Goal: Task Accomplishment & Management: Manage account settings

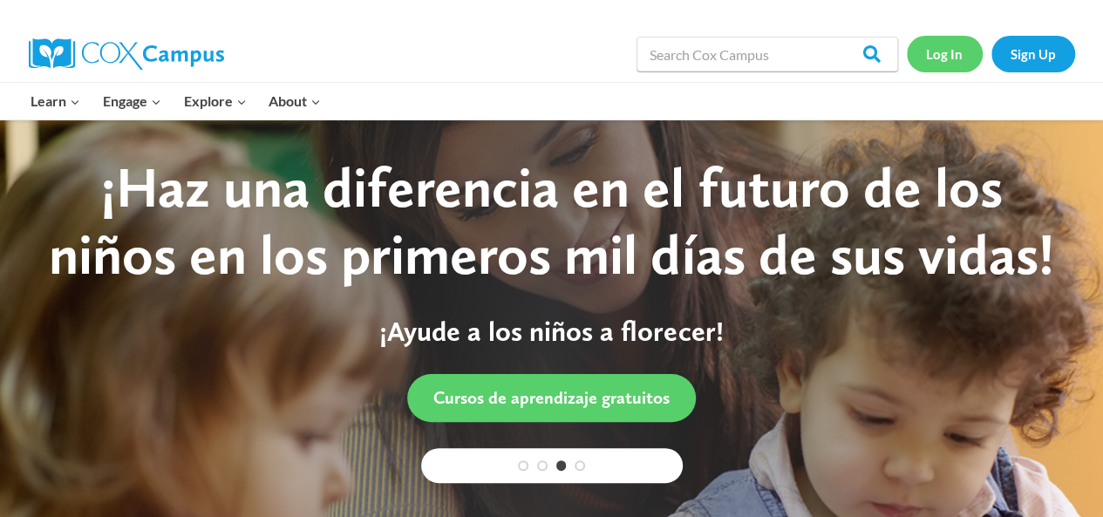
click at [930, 58] on link "Log In" at bounding box center [945, 54] width 76 height 36
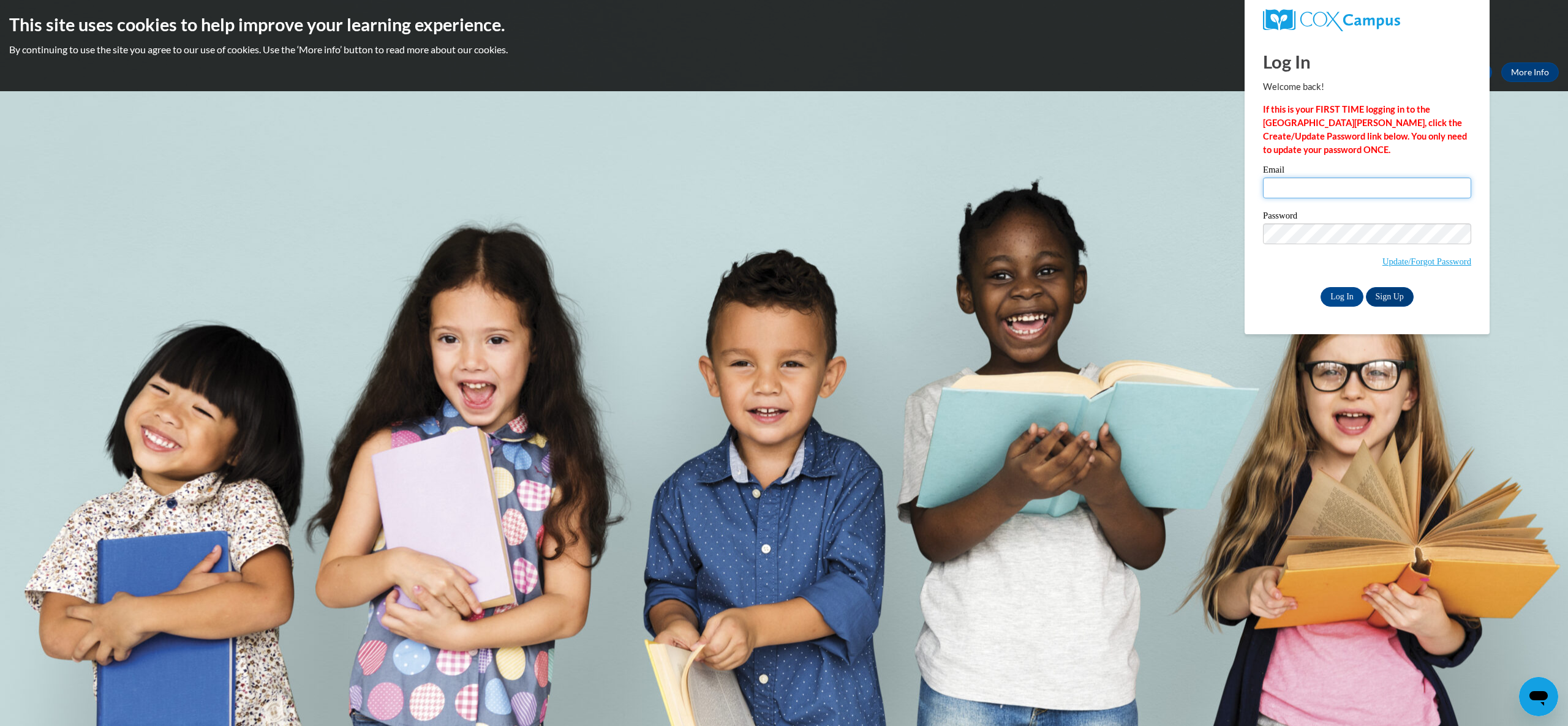
click at [1310, 190] on input "Email" at bounding box center [1366, 188] width 209 height 21
type input "lnieter@gmail.com"
click at [1388, 291] on link "Sign Up" at bounding box center [1390, 297] width 48 height 20
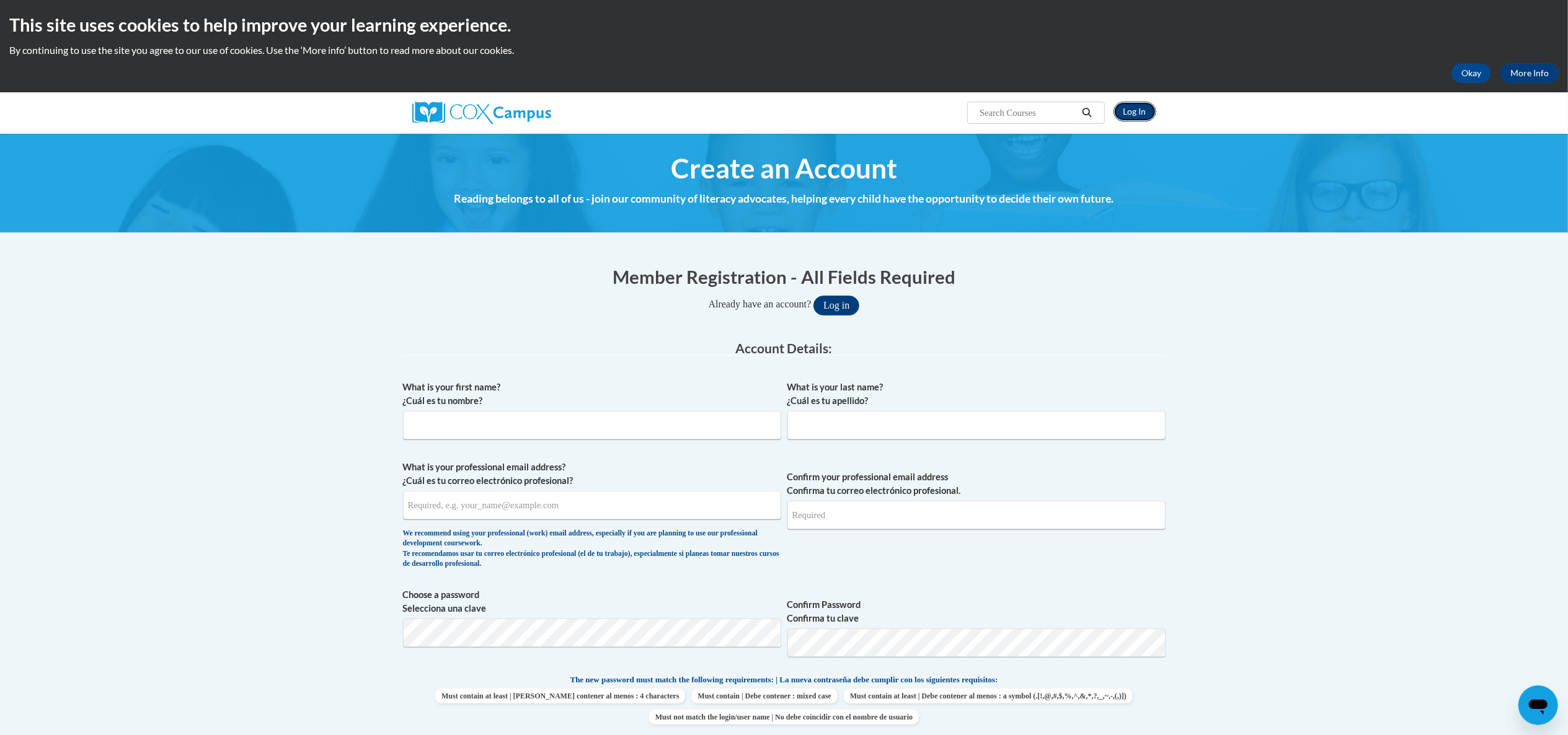
click at [1132, 114] on link "Log In" at bounding box center [1134, 112] width 43 height 20
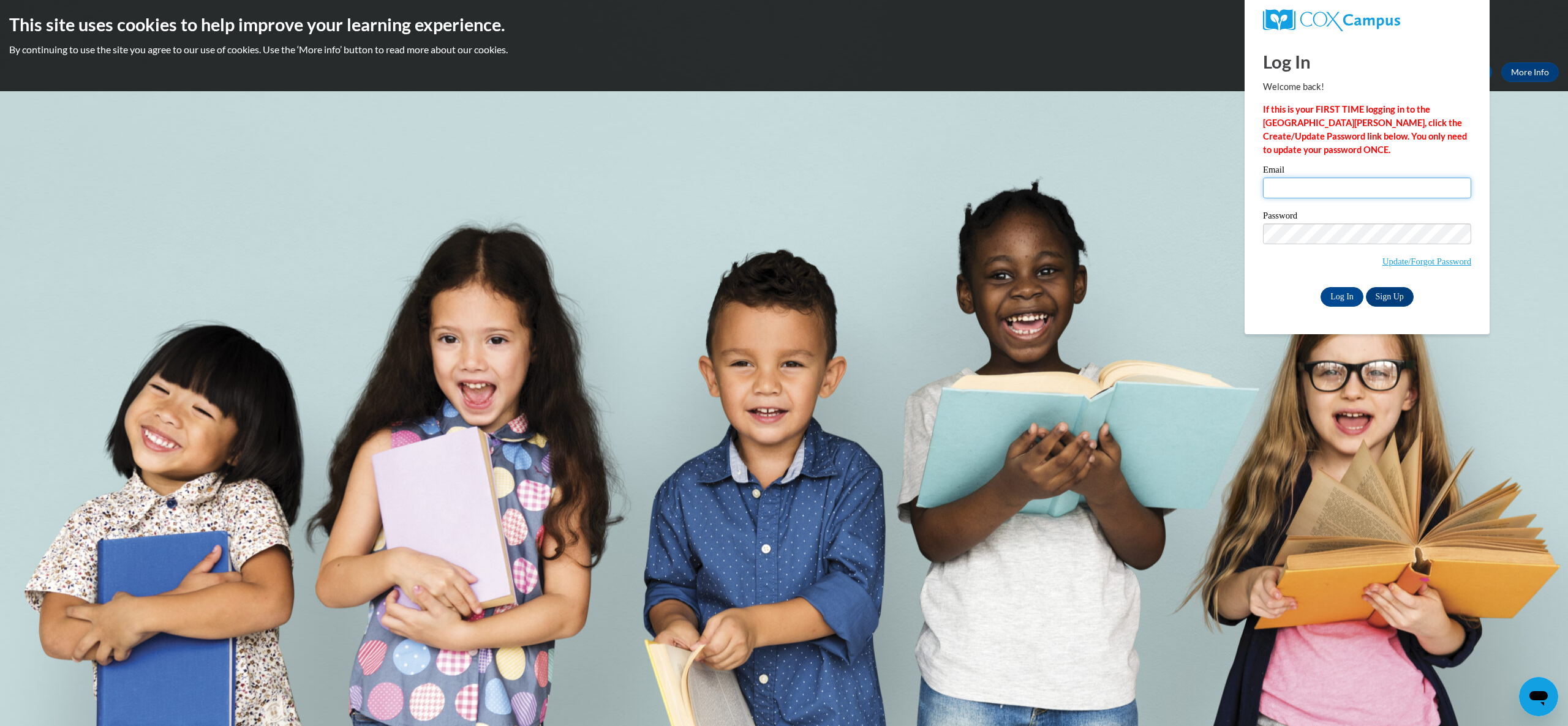
click at [1277, 186] on input "Email" at bounding box center [1366, 188] width 209 height 21
type input "lnieter@gmail.com"
click at [1338, 295] on input "Log In" at bounding box center [1341, 297] width 43 height 20
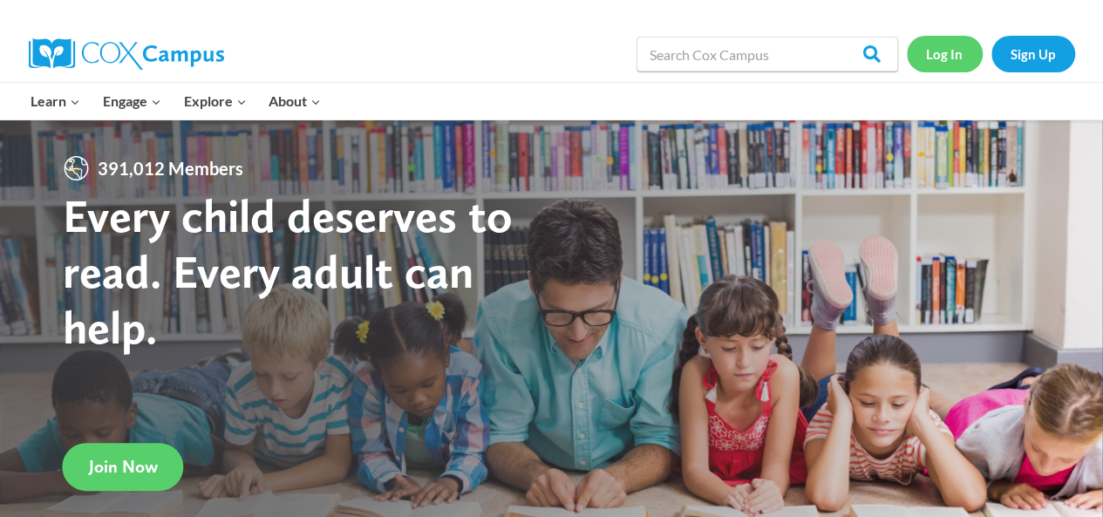
click at [937, 55] on link "Log In" at bounding box center [945, 54] width 76 height 36
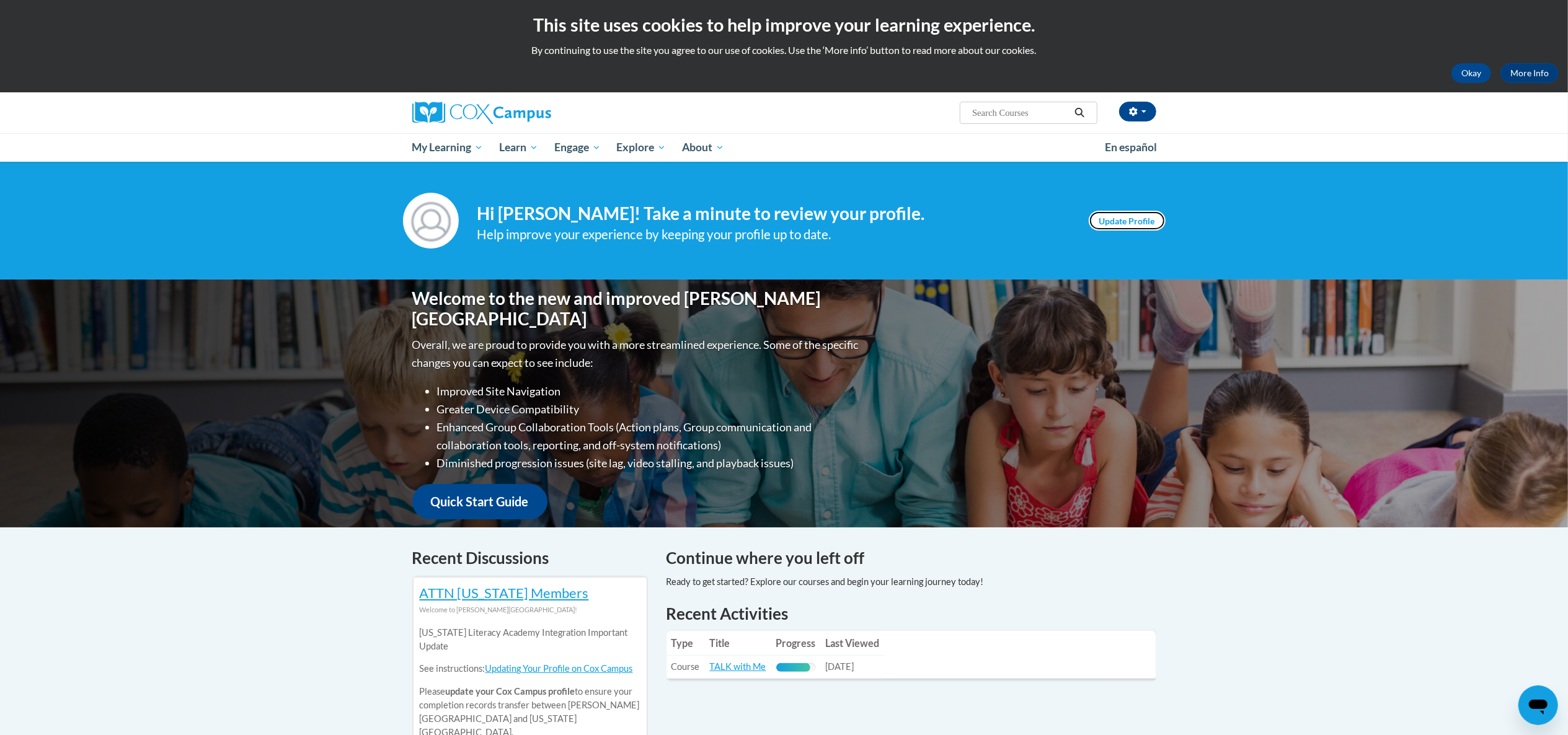
click at [1097, 217] on link "Update Profile" at bounding box center [1127, 221] width 77 height 20
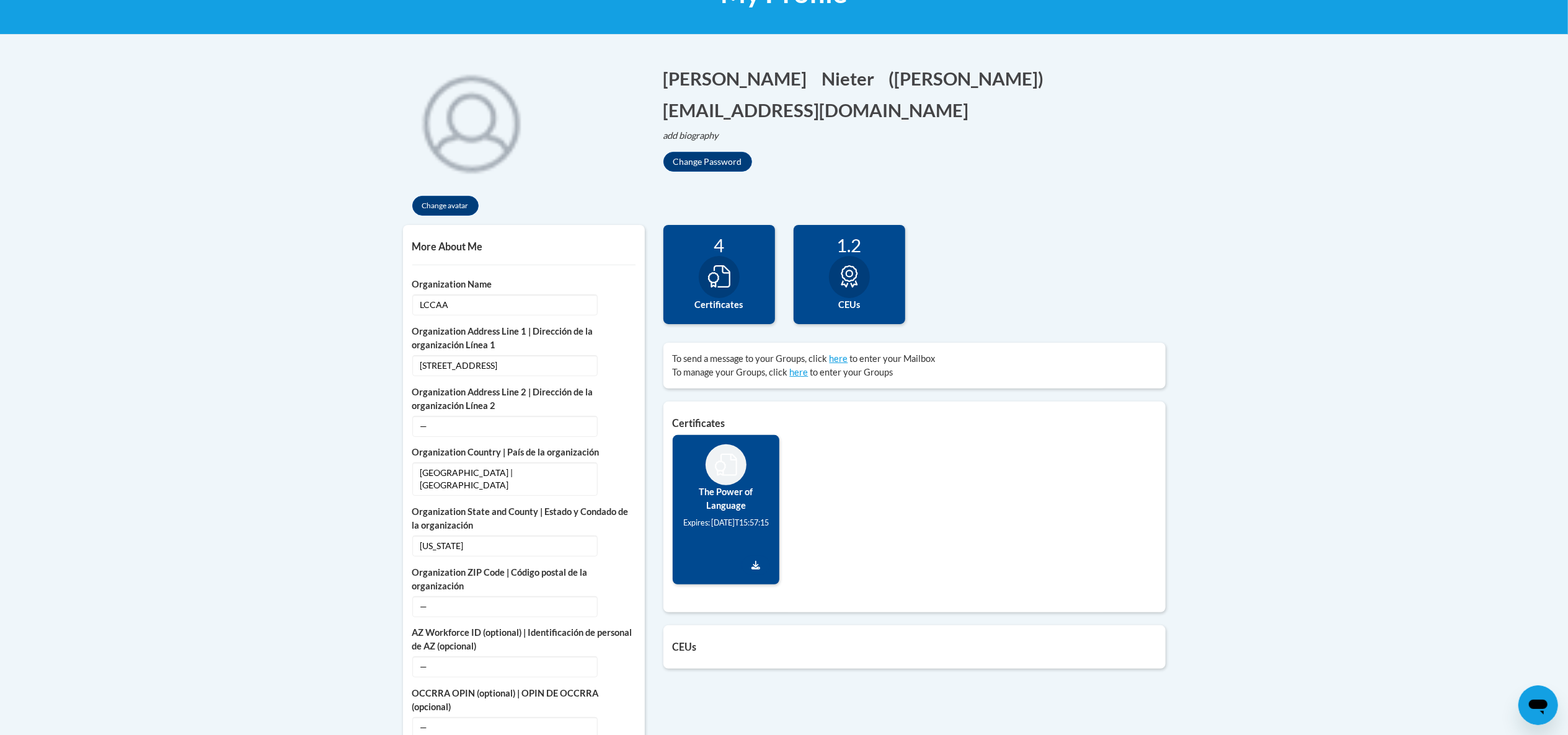
scroll to position [90, 0]
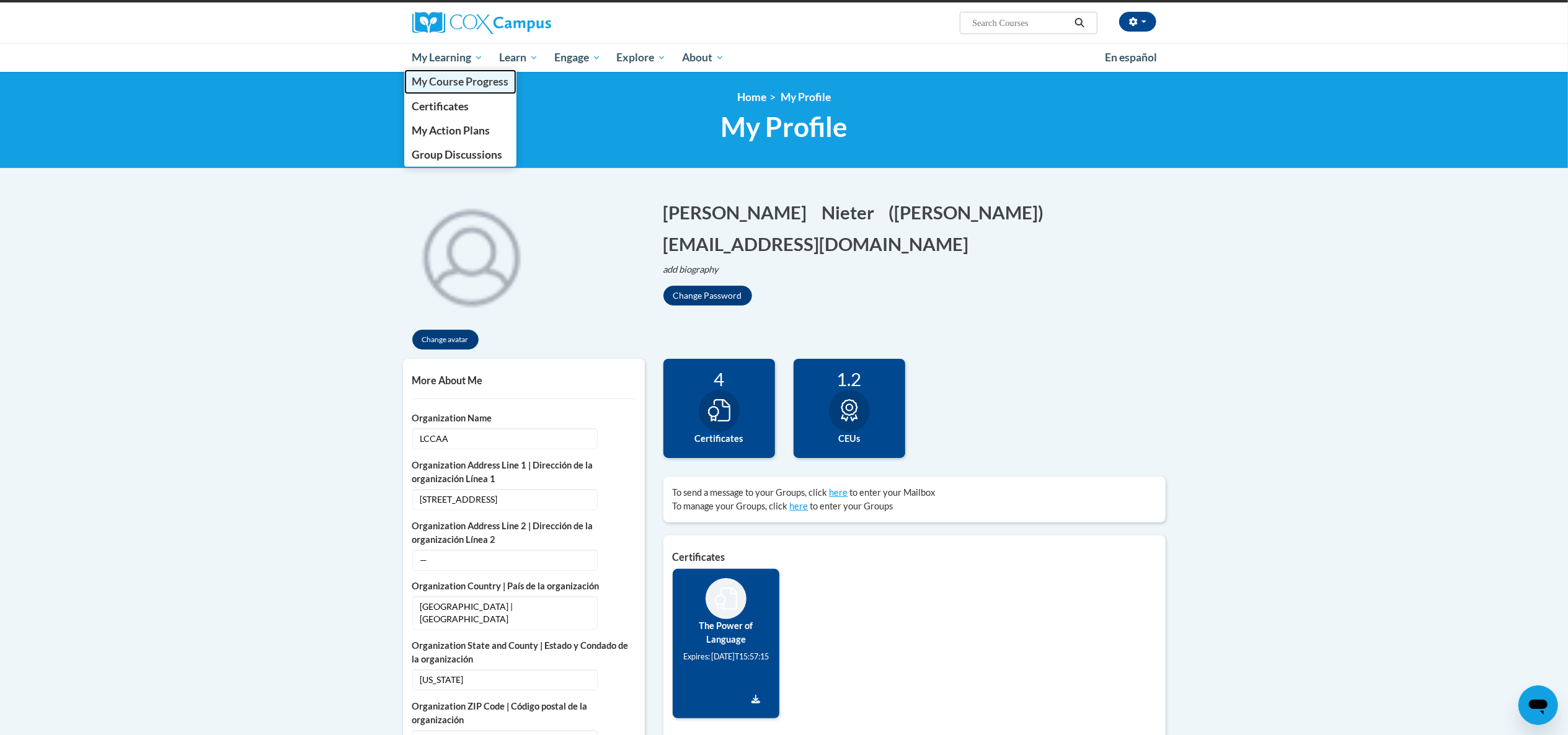
click at [453, 75] on span "My Course Progress" at bounding box center [460, 82] width 97 height 13
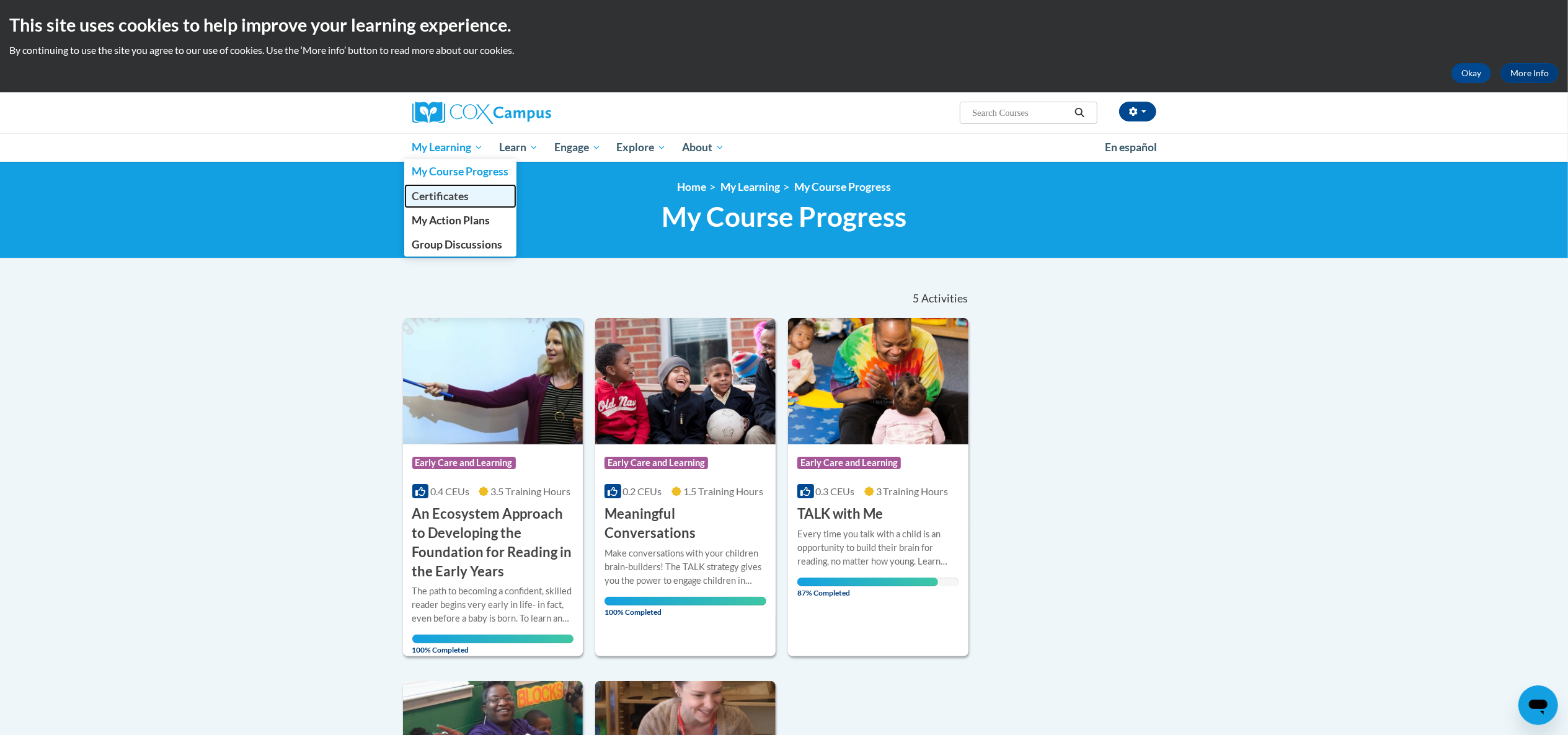
click at [460, 195] on span "Certificates" at bounding box center [440, 196] width 57 height 13
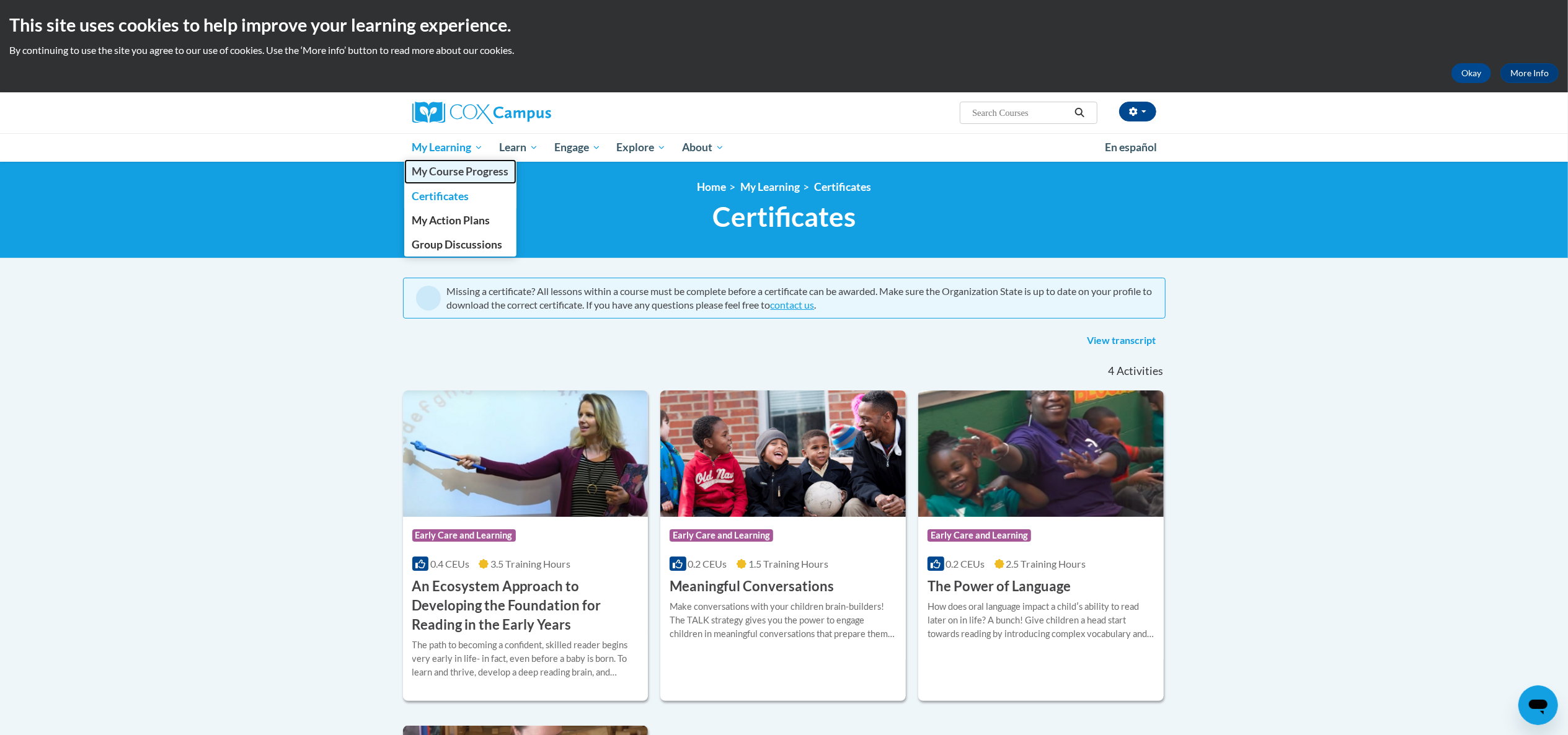
click at [449, 171] on span "My Course Progress" at bounding box center [460, 171] width 97 height 13
